Goal: Navigation & Orientation: Find specific page/section

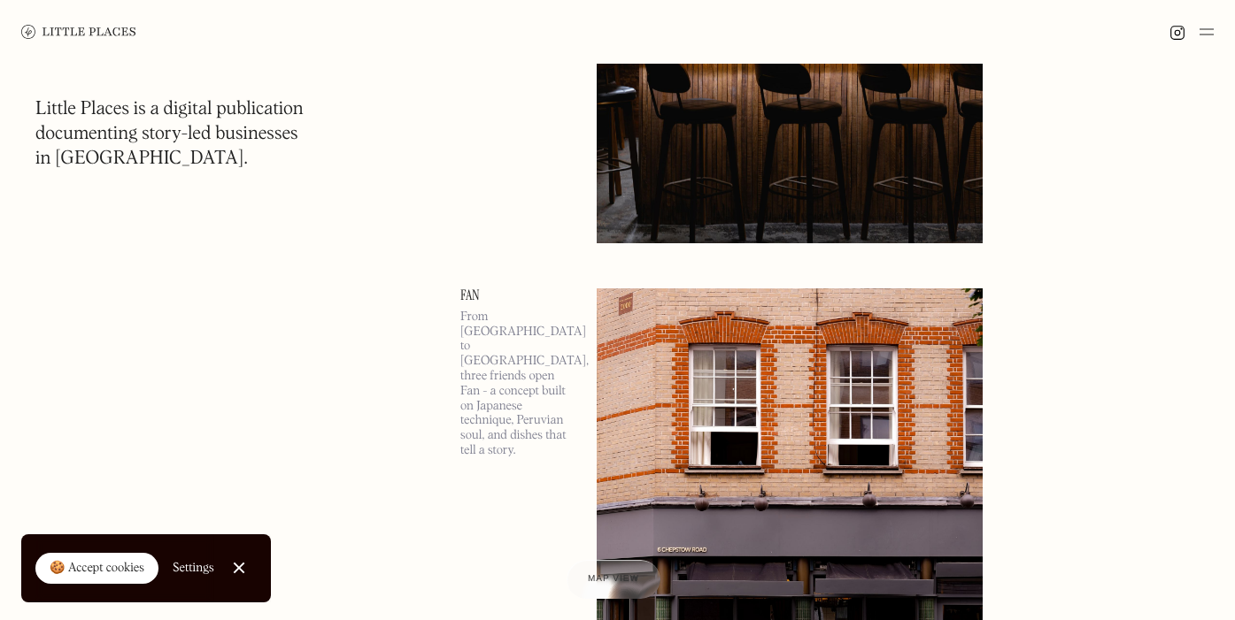
scroll to position [559, 0]
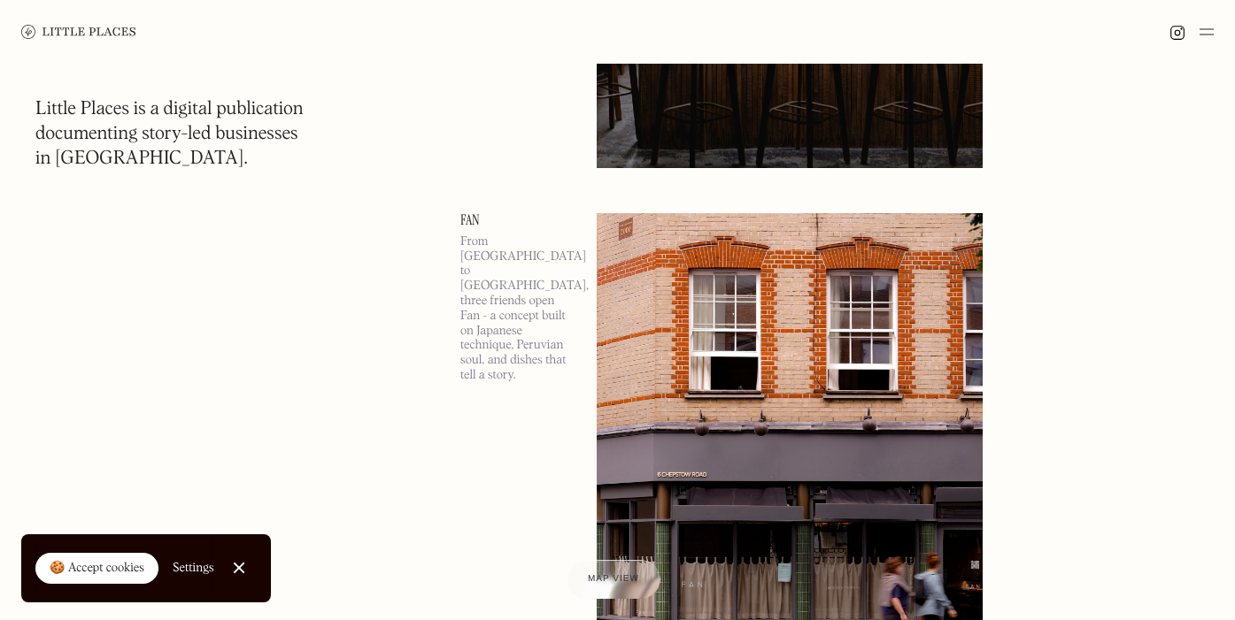
click at [69, 36] on img at bounding box center [78, 32] width 115 height 14
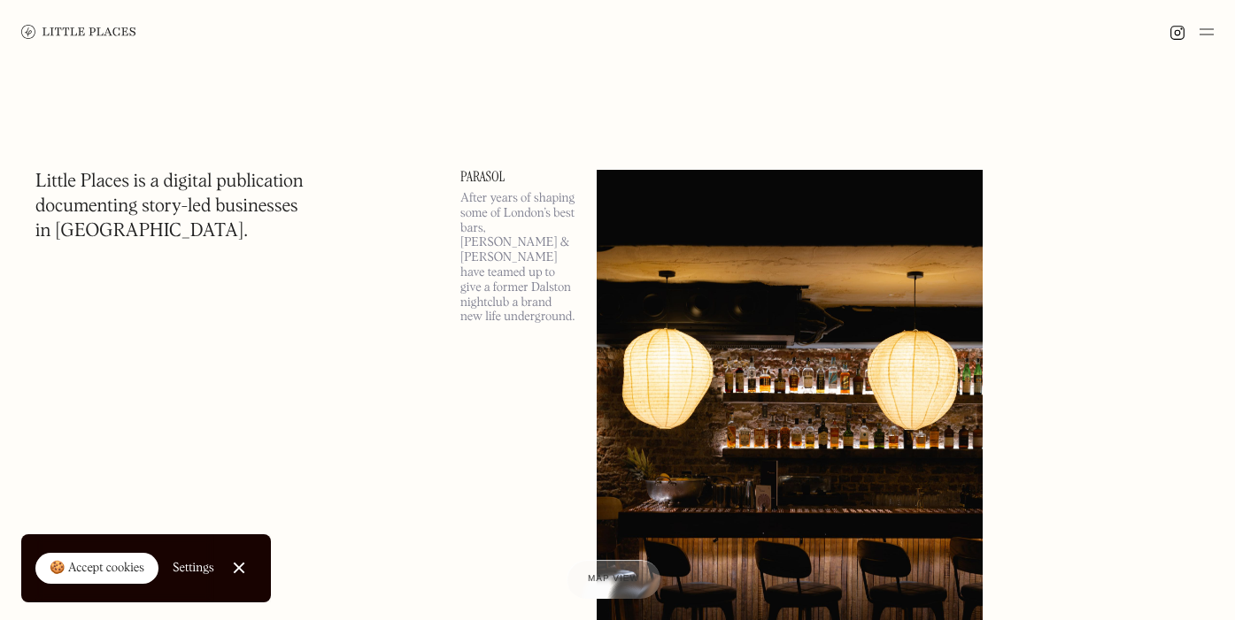
click at [1210, 35] on img at bounding box center [1206, 31] width 14 height 21
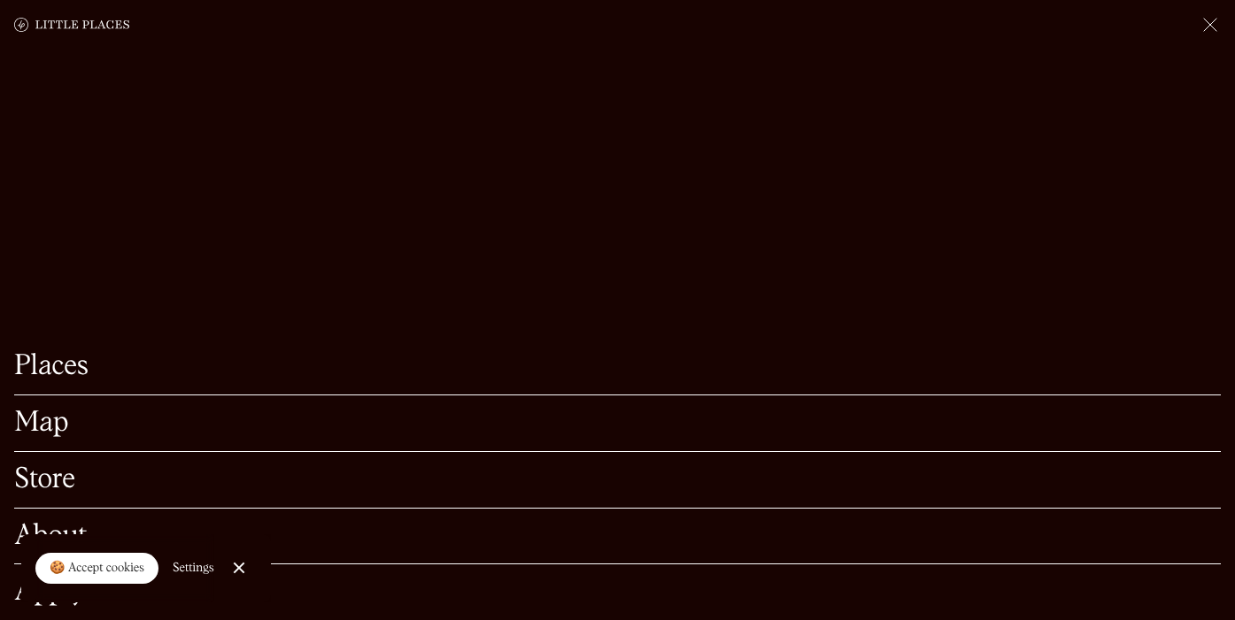
click at [73, 420] on link "Map" at bounding box center [617, 423] width 1206 height 27
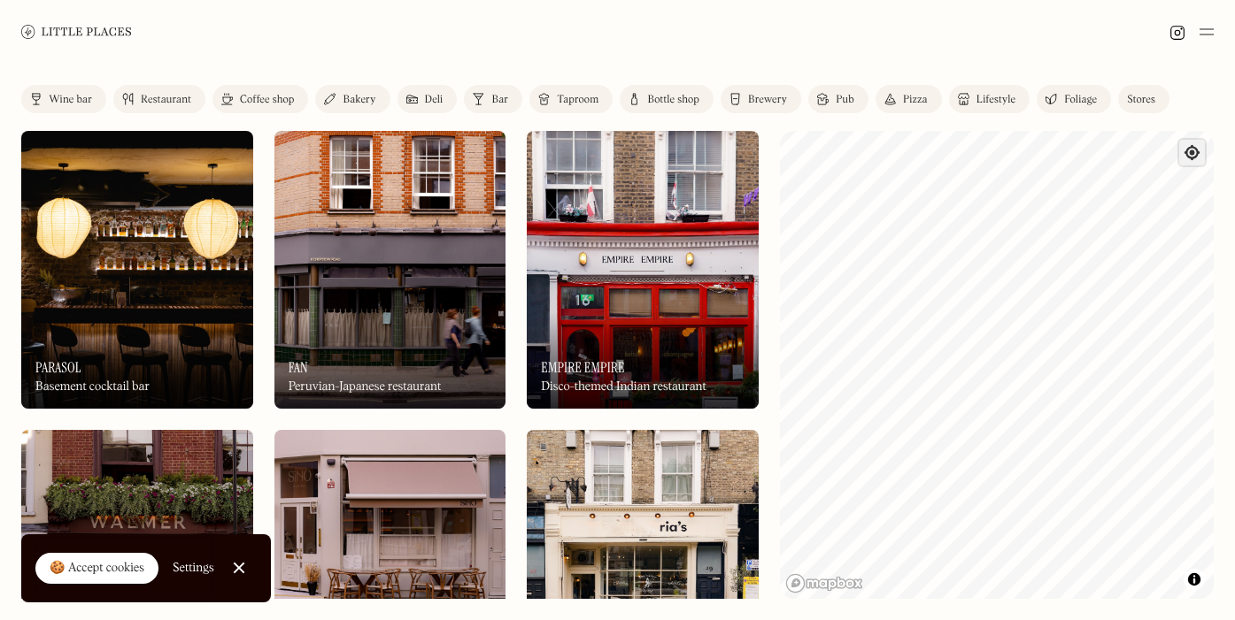
click at [1198, 158] on span "Find my location" at bounding box center [1192, 153] width 26 height 26
